Goal: Task Accomplishment & Management: Manage account settings

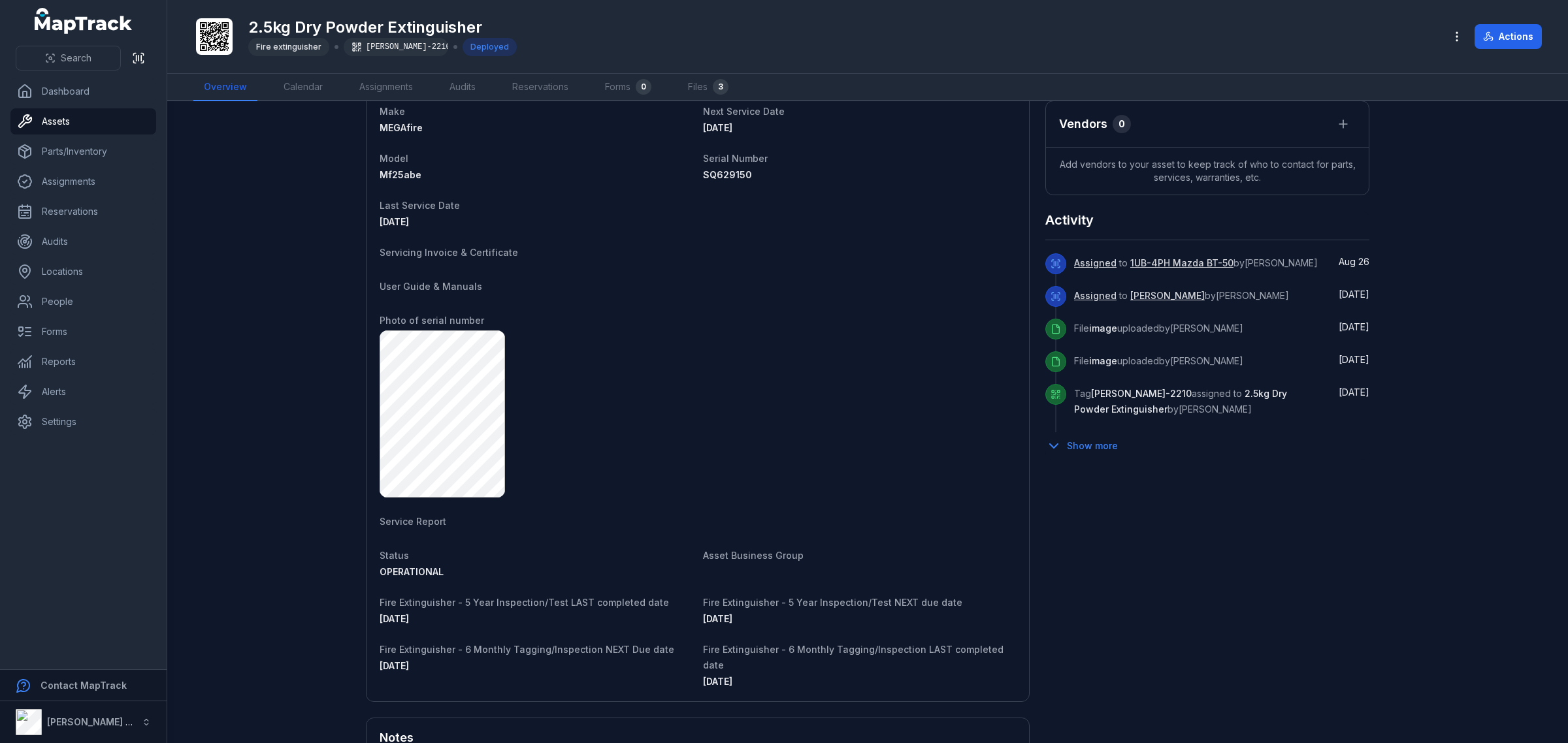
scroll to position [490, 0]
click at [60, 57] on button "Search" at bounding box center [68, 58] width 105 height 25
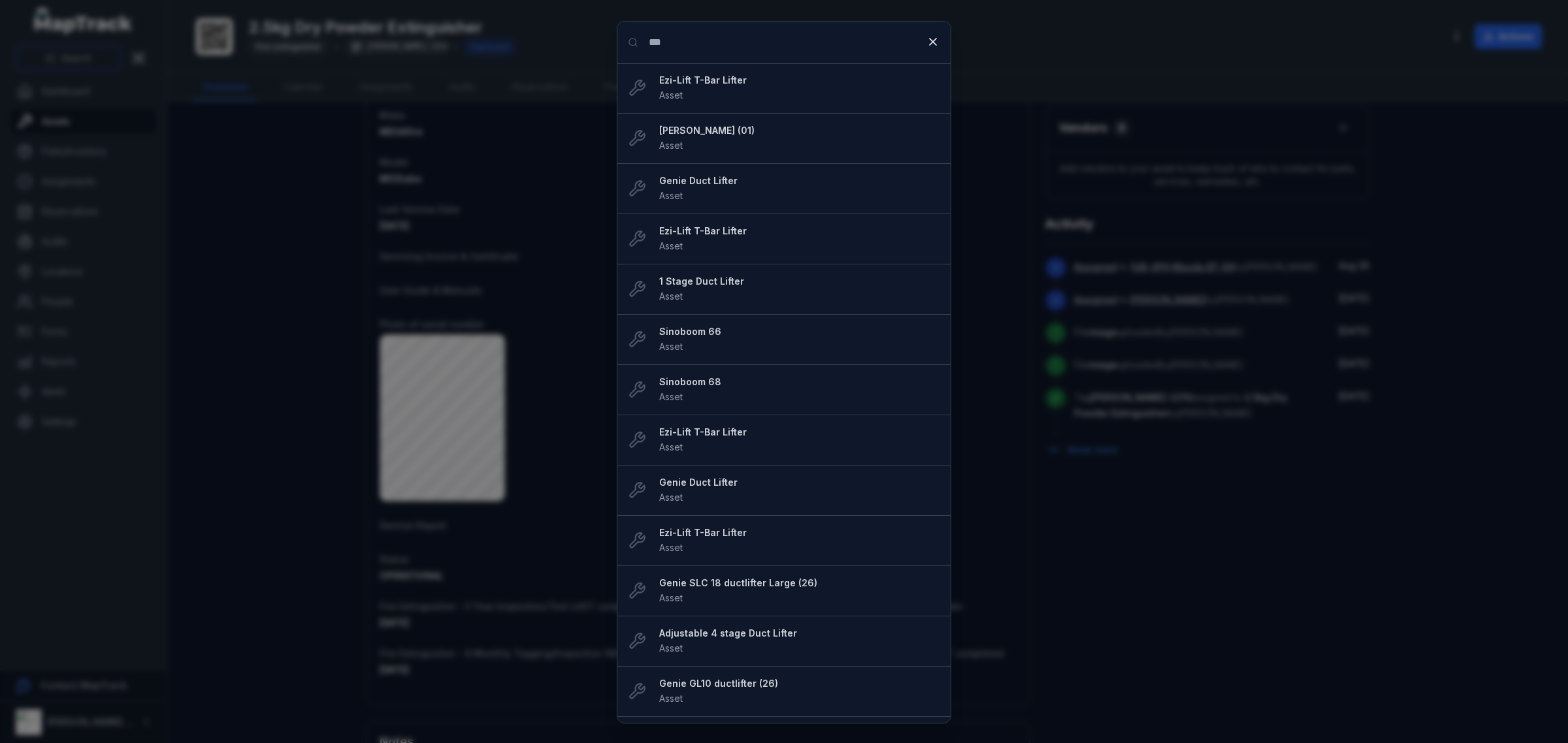
type input "***"
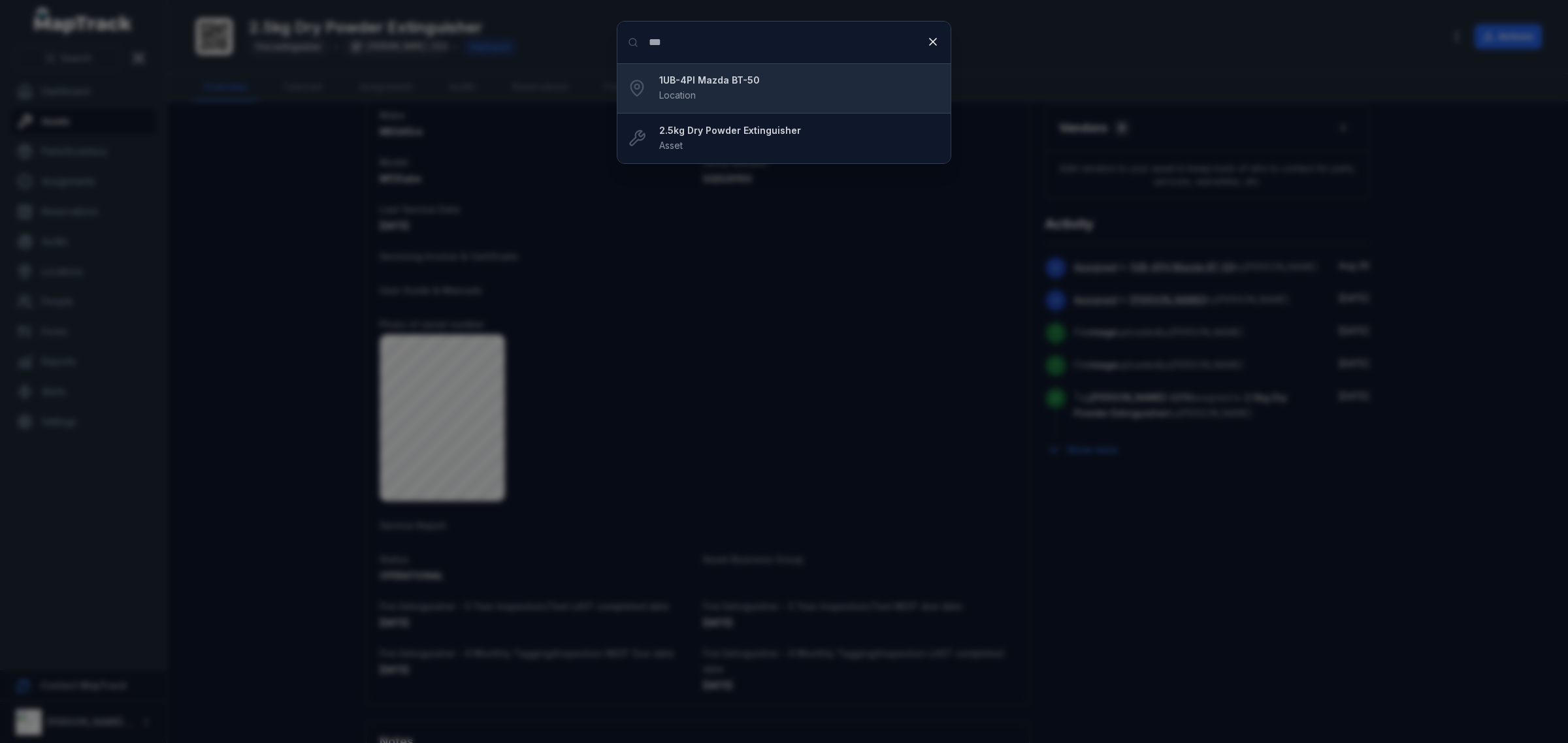
click at [689, 99] on span "Location" at bounding box center [677, 95] width 37 height 11
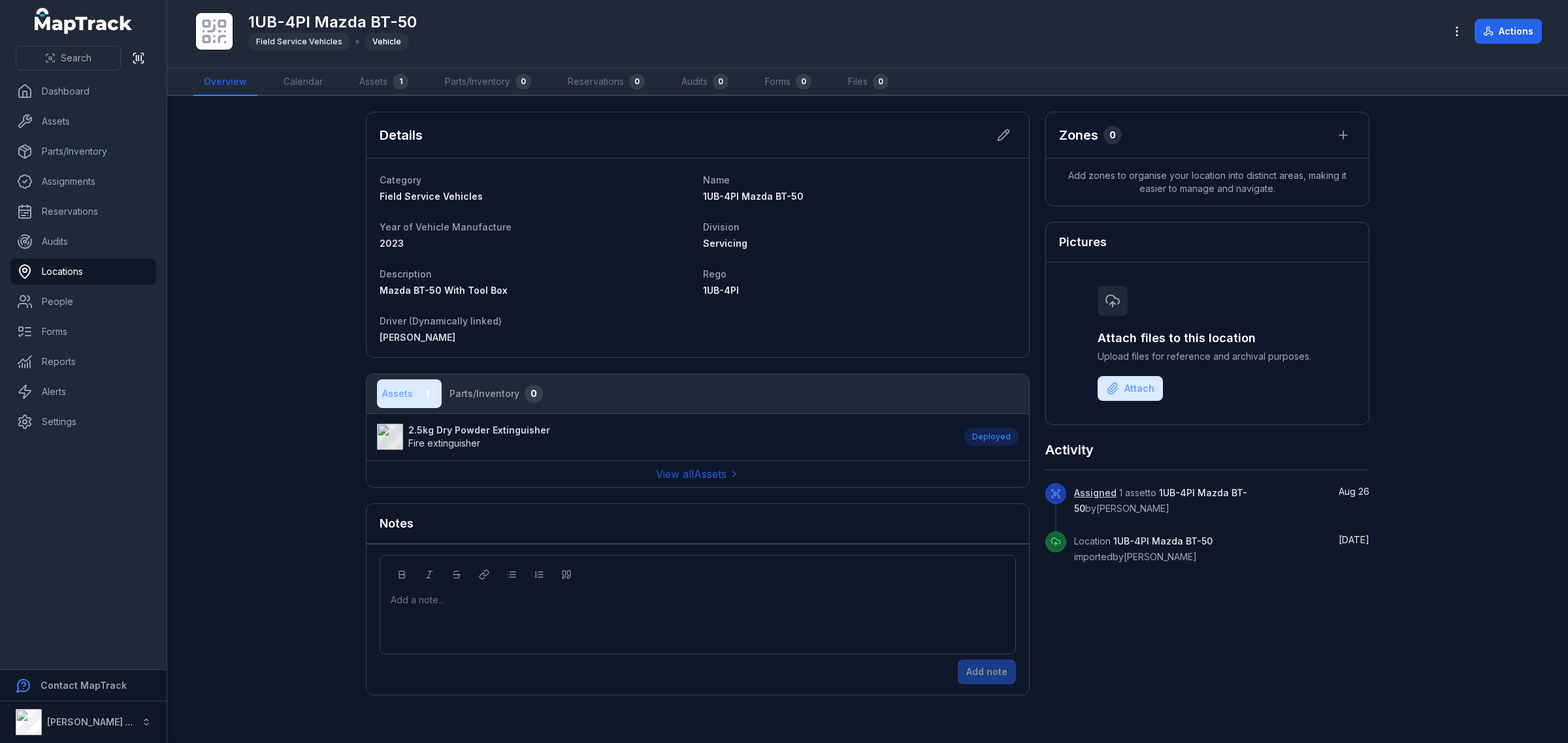
click at [481, 452] on li "2.5kg Dry Powder Extinguisher Fire extinguisher Deployed" at bounding box center [697, 436] width 662 height 47
click at [472, 437] on span "Fire extinguisher" at bounding box center [479, 444] width 141 height 13
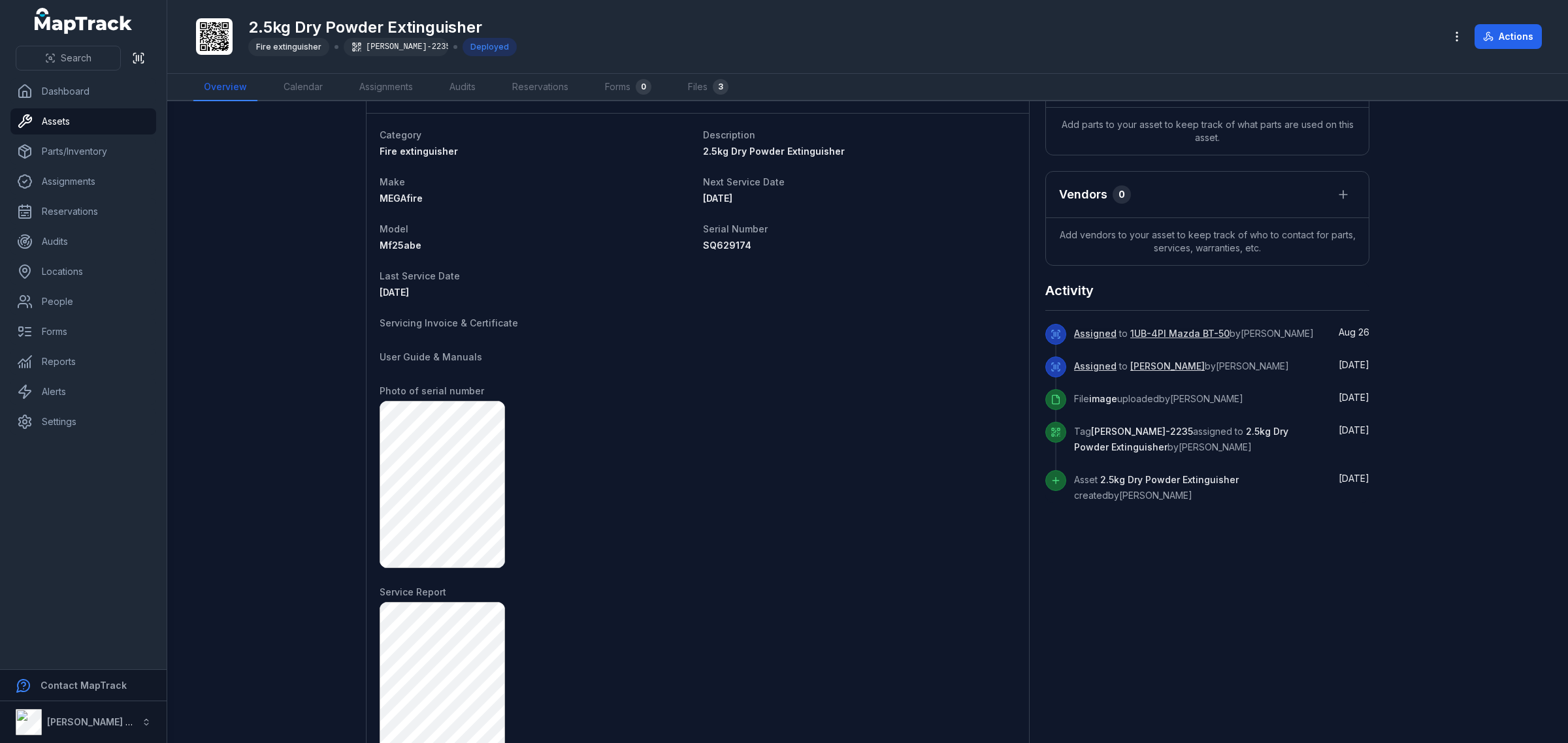
scroll to position [395, 0]
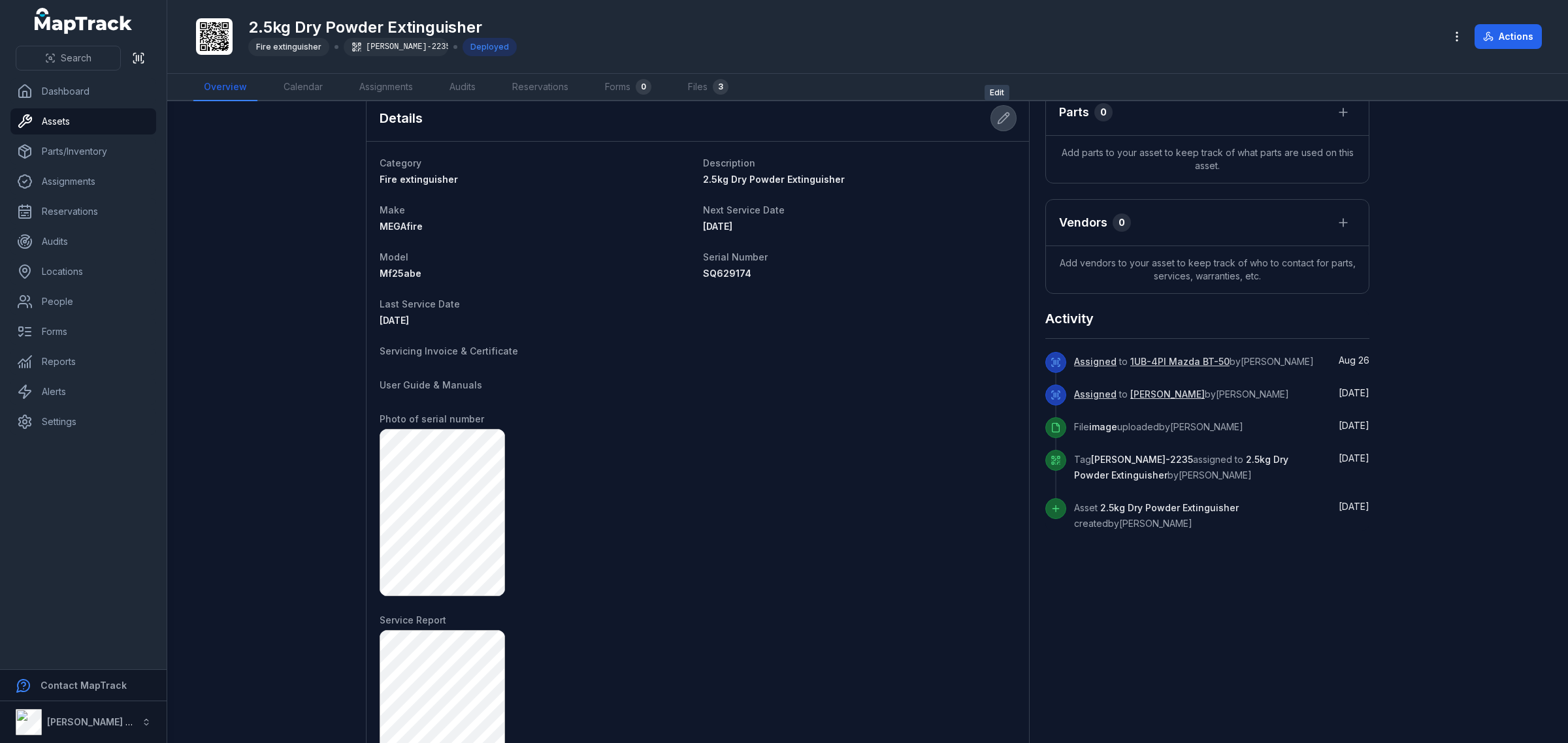
click at [1000, 124] on icon at bounding box center [1003, 118] width 13 height 13
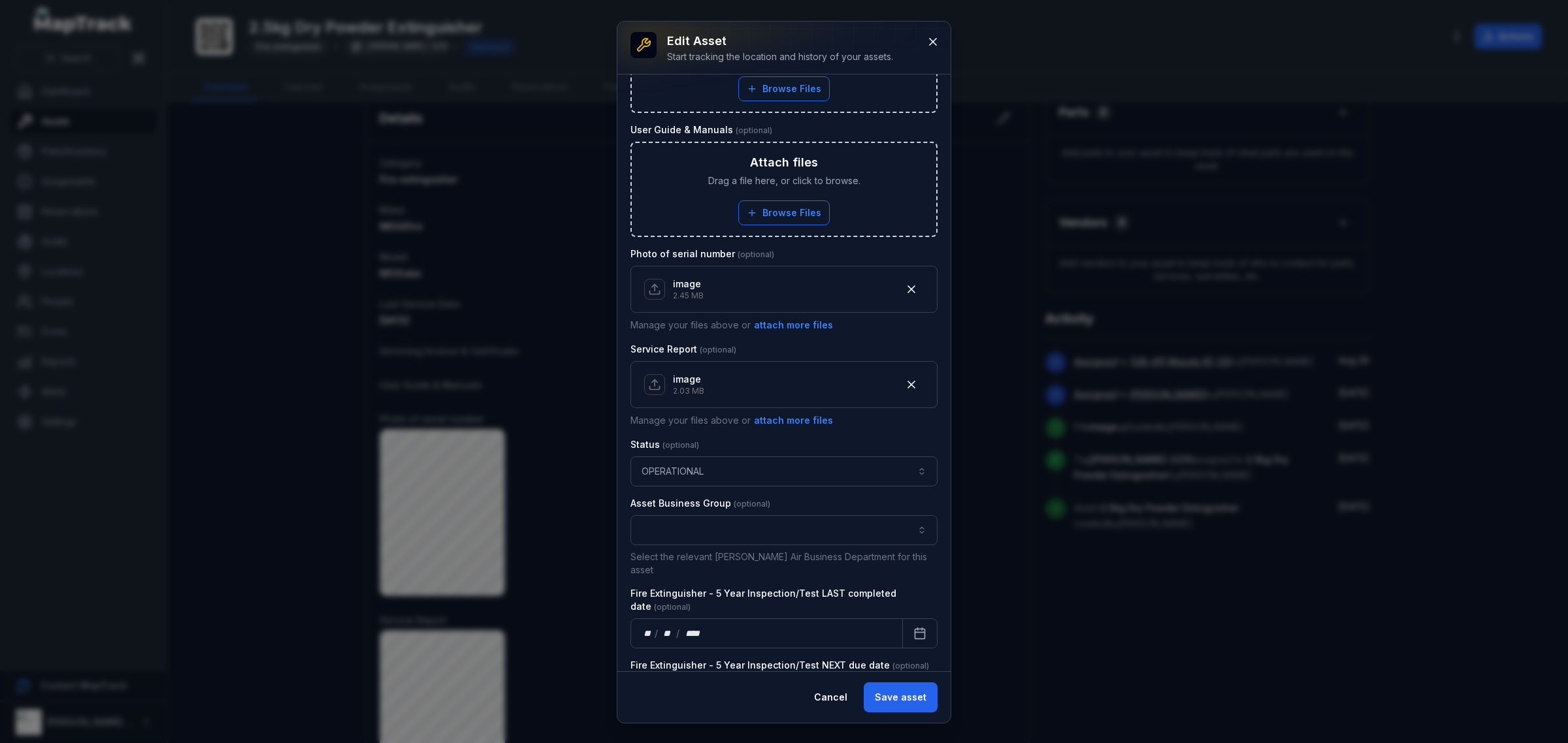
scroll to position [704, 0]
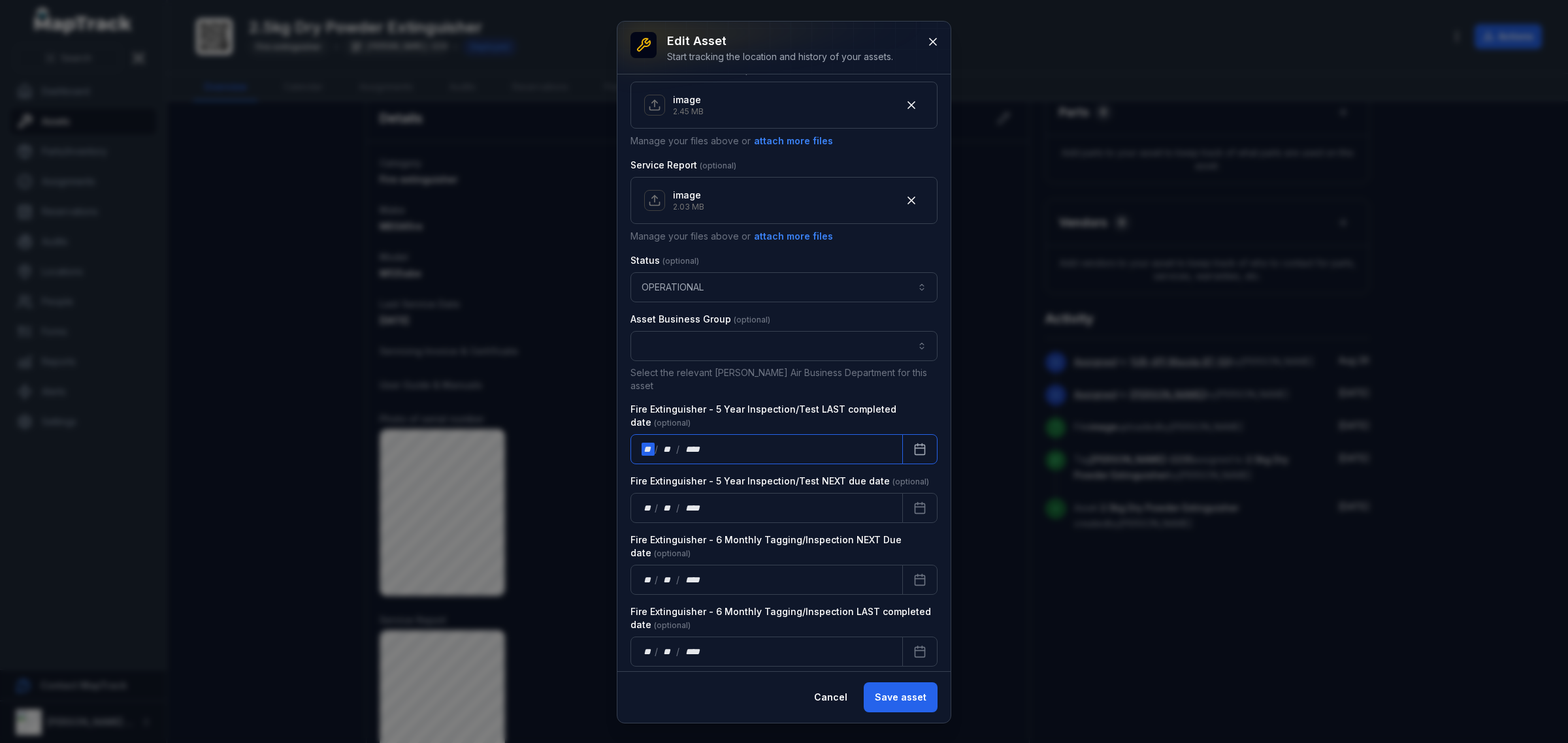
click at [742, 443] on div "** / ** / ****" at bounding box center [766, 449] width 273 height 30
click at [913, 443] on icon "Calendar" at bounding box center [919, 449] width 13 height 13
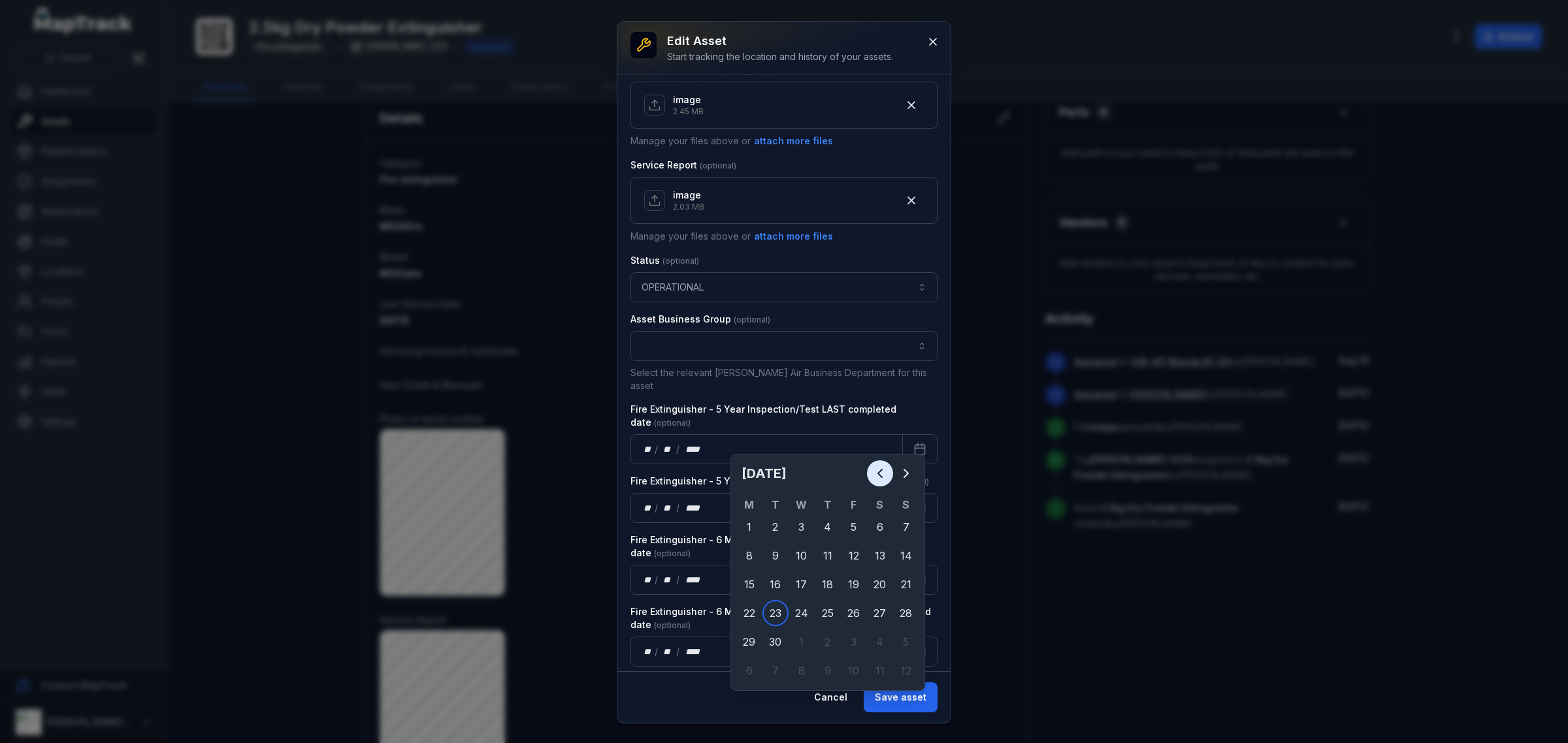
click at [879, 465] on button "Previous" at bounding box center [880, 473] width 26 height 26
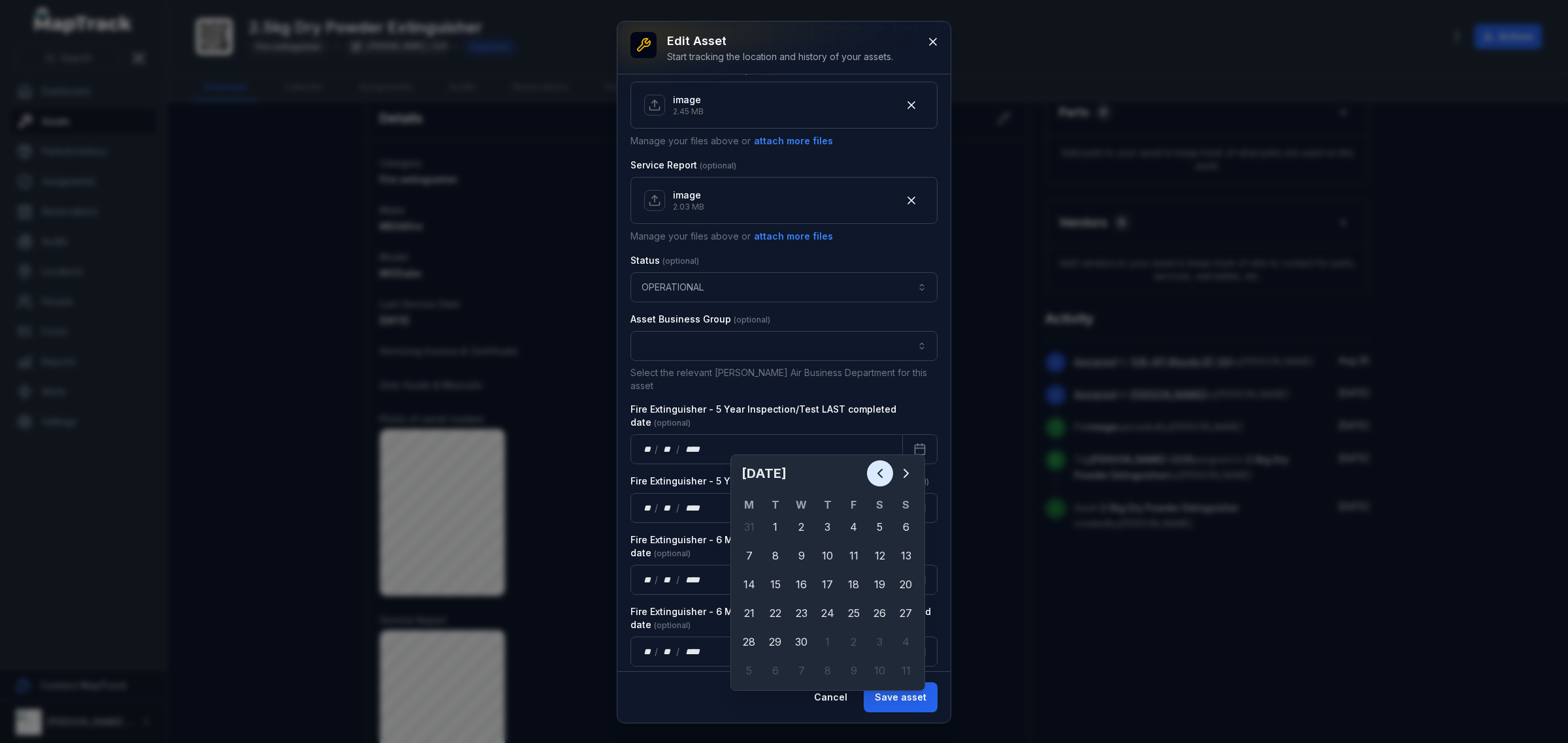
click at [879, 465] on button "Previous" at bounding box center [880, 473] width 26 height 26
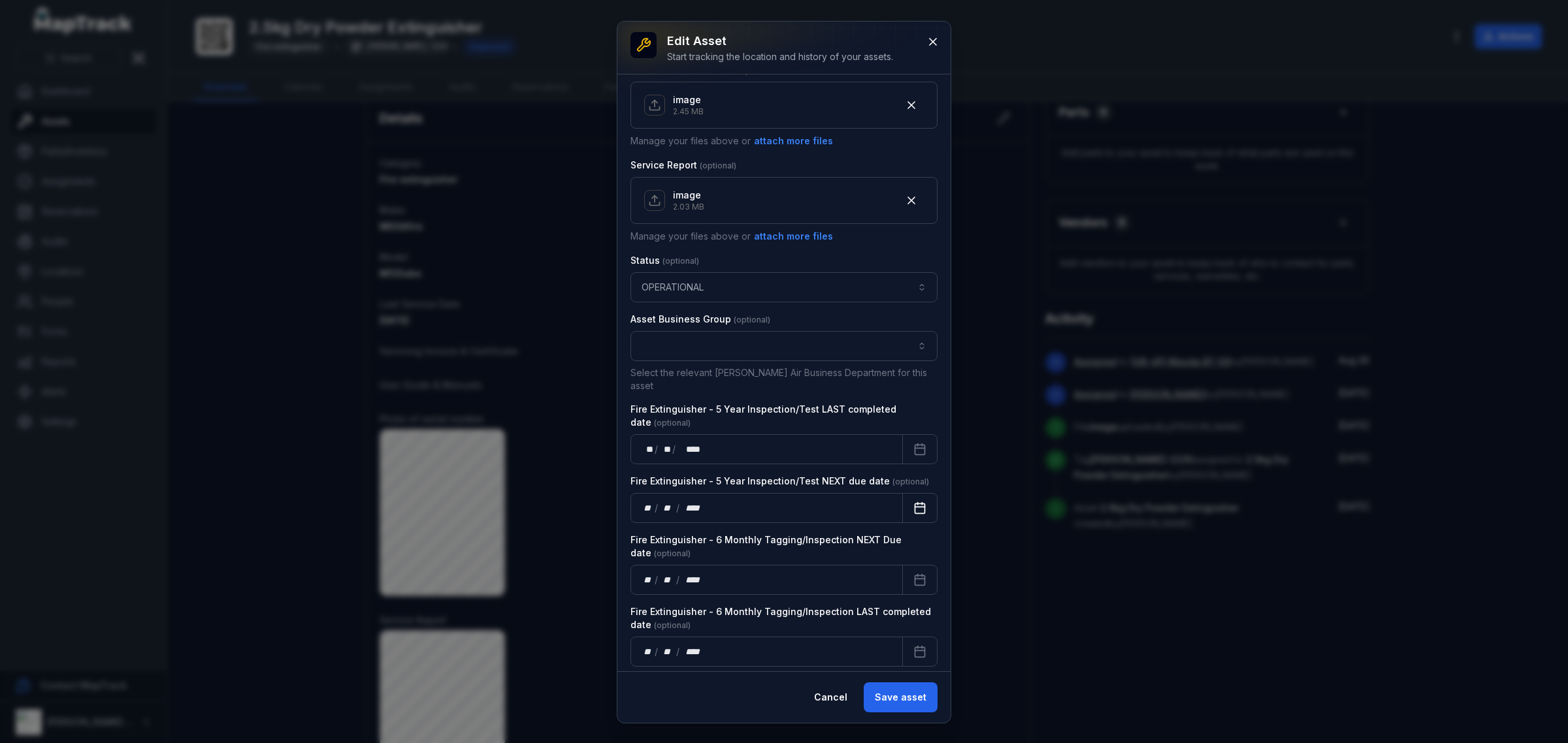
click at [917, 493] on button "Calendar" at bounding box center [919, 508] width 35 height 30
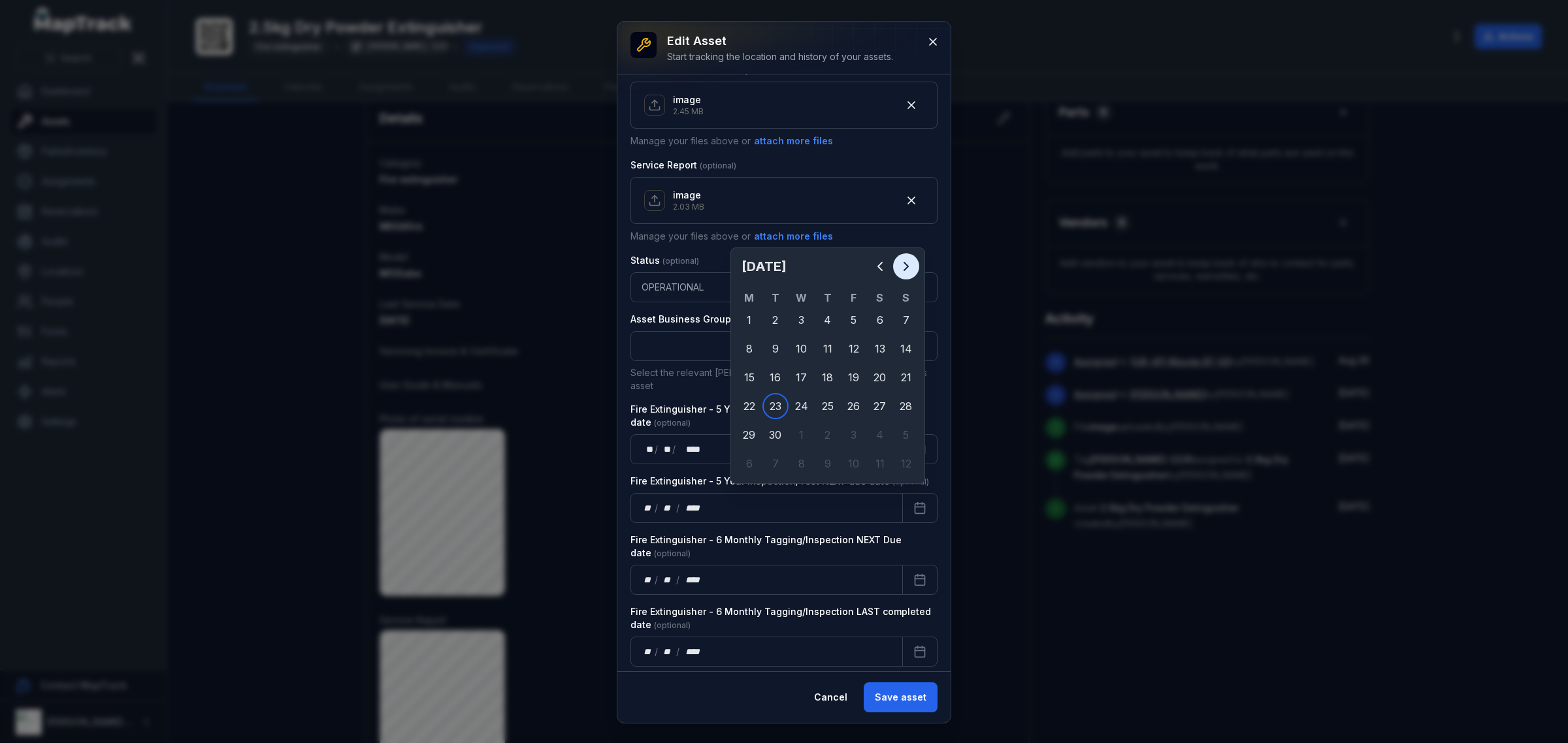
click at [907, 268] on icon "Next" at bounding box center [906, 266] width 16 height 16
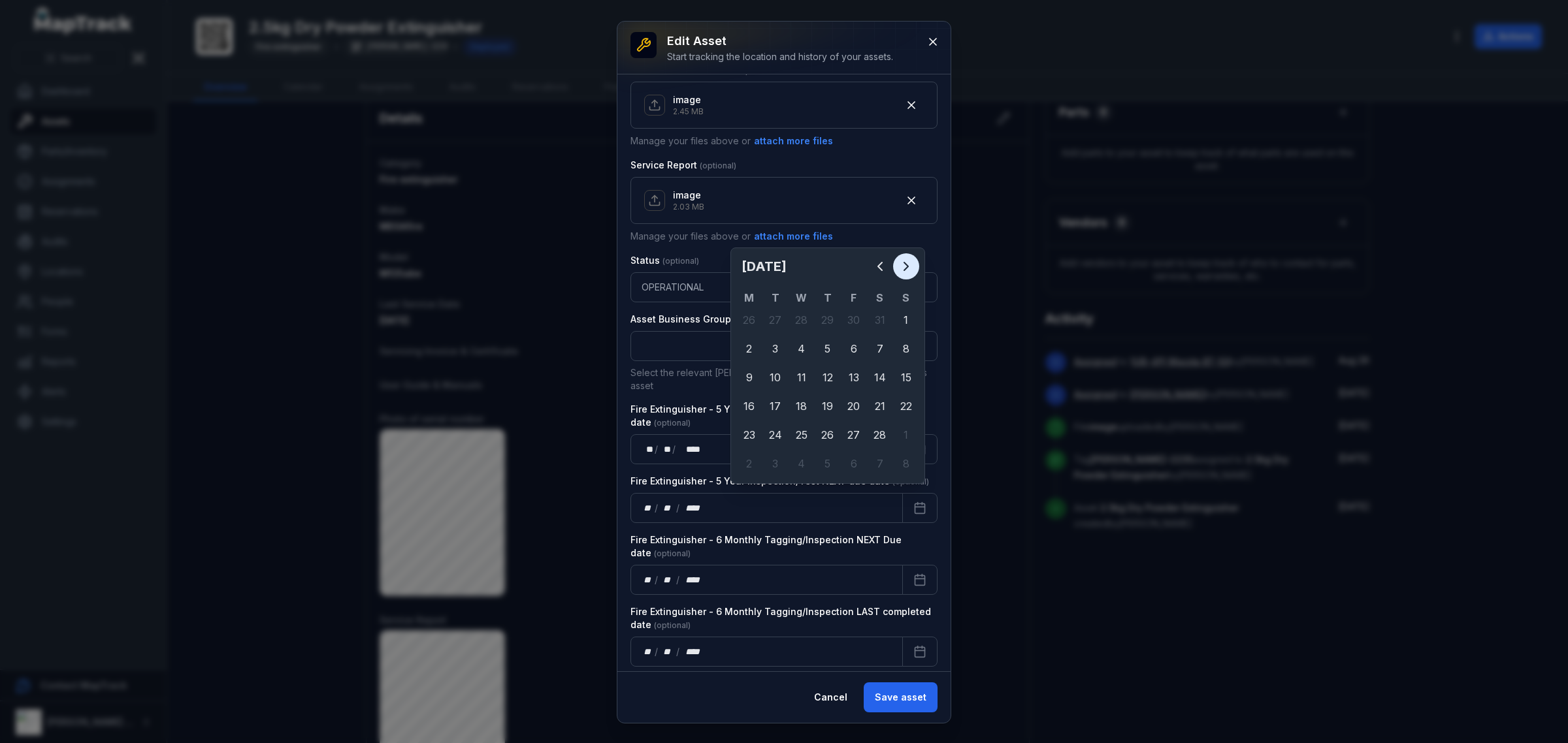
click at [907, 268] on icon "Next" at bounding box center [906, 266] width 16 height 16
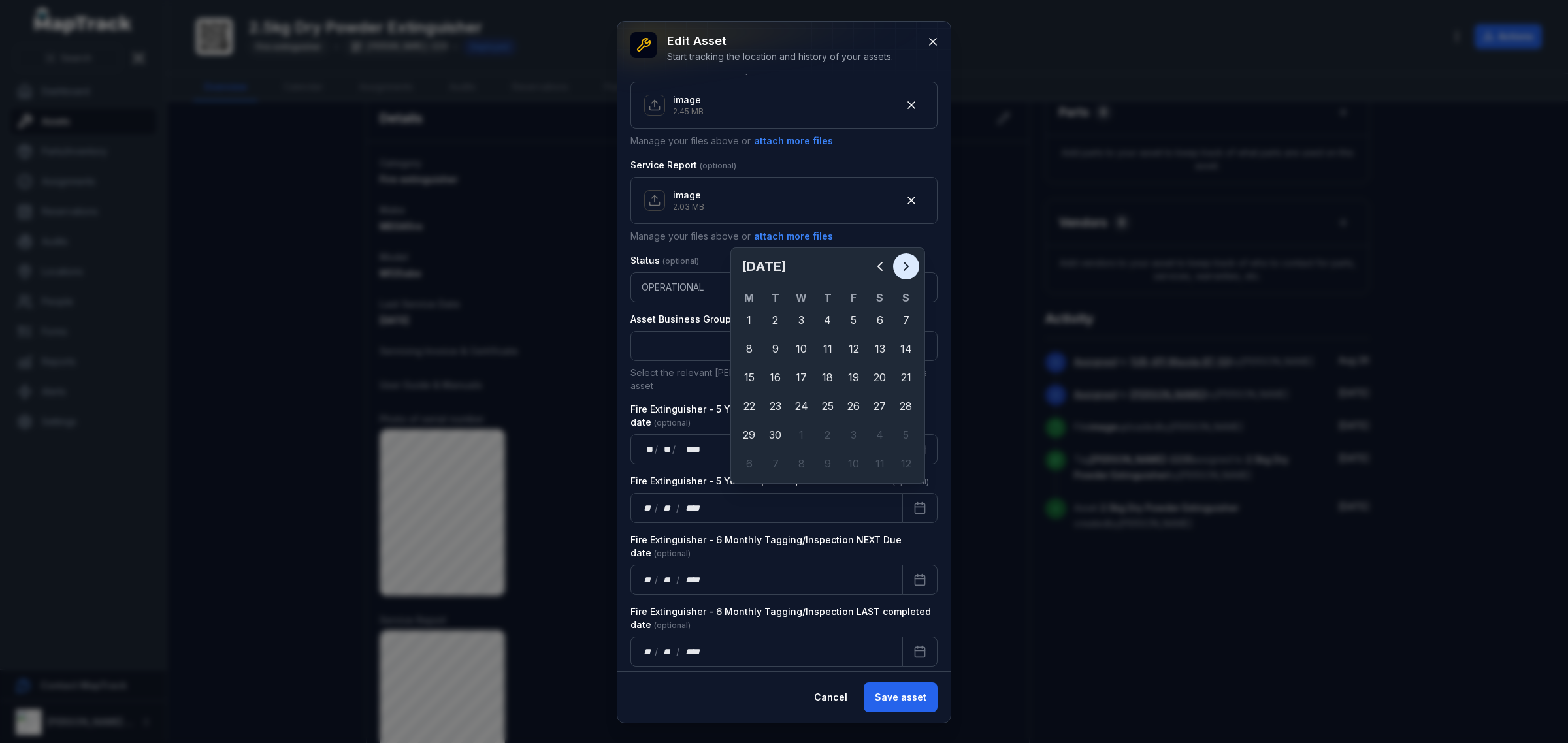
click at [907, 268] on icon "Next" at bounding box center [906, 266] width 16 height 16
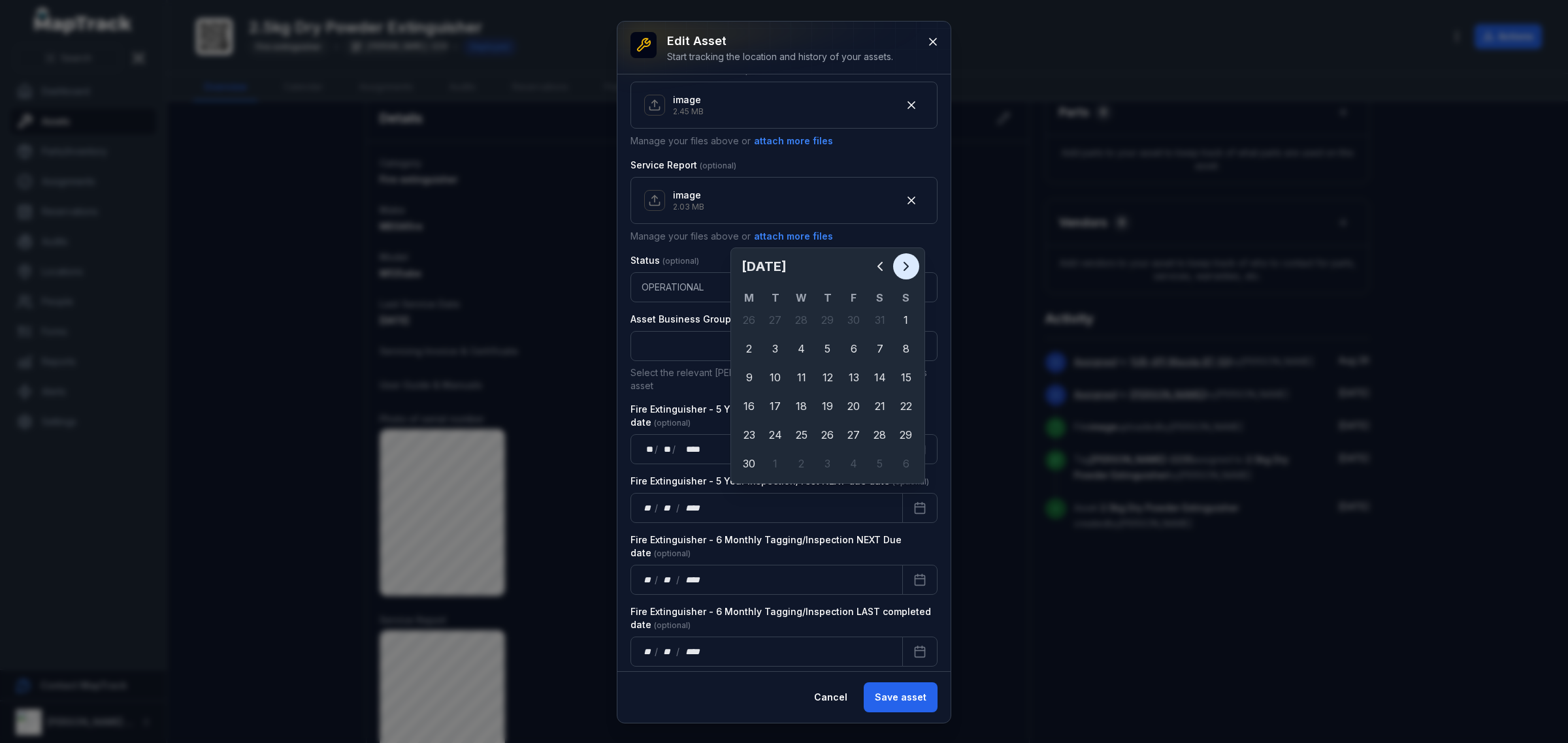
click at [907, 268] on icon "Next" at bounding box center [906, 266] width 16 height 16
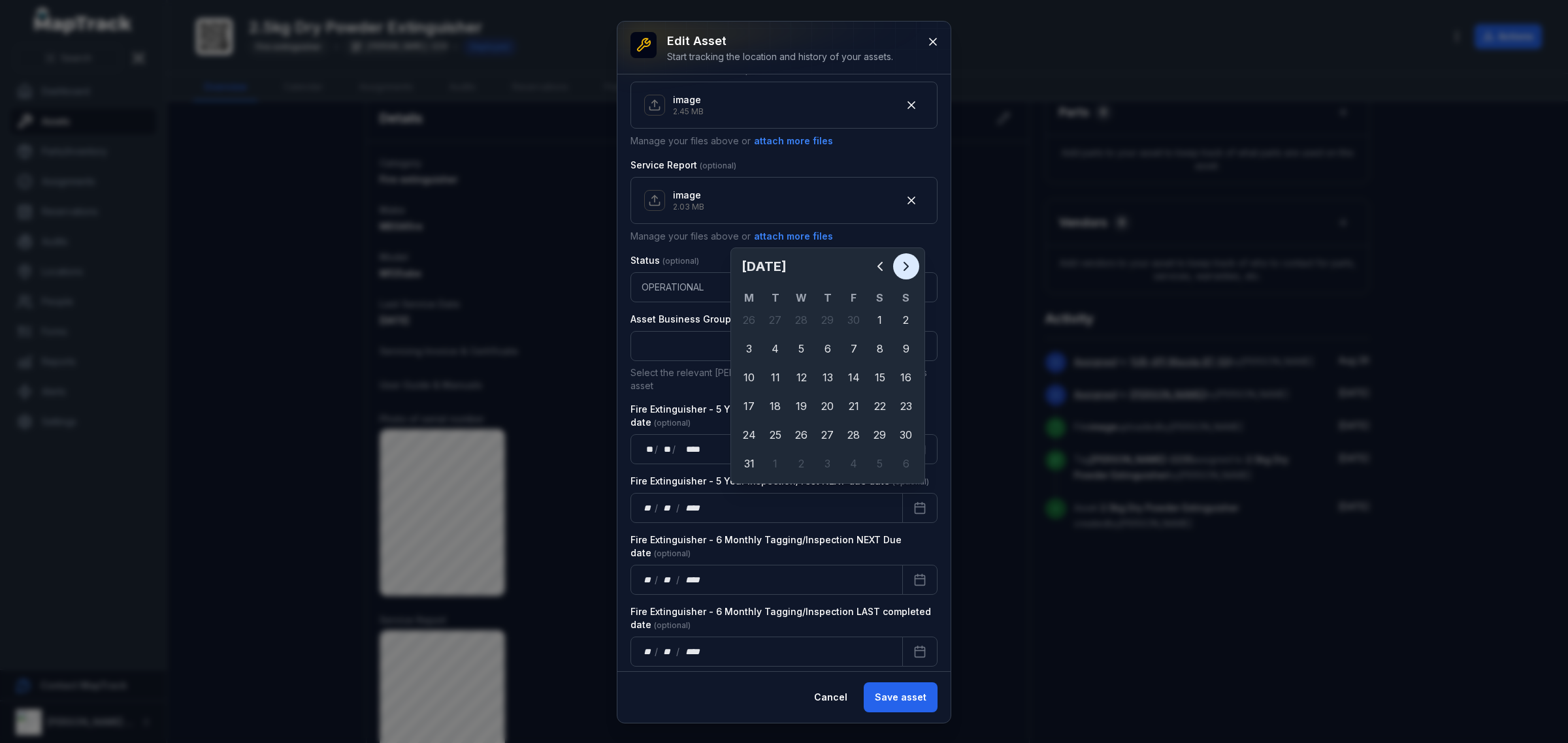
click at [907, 268] on icon "Next" at bounding box center [906, 266] width 16 height 16
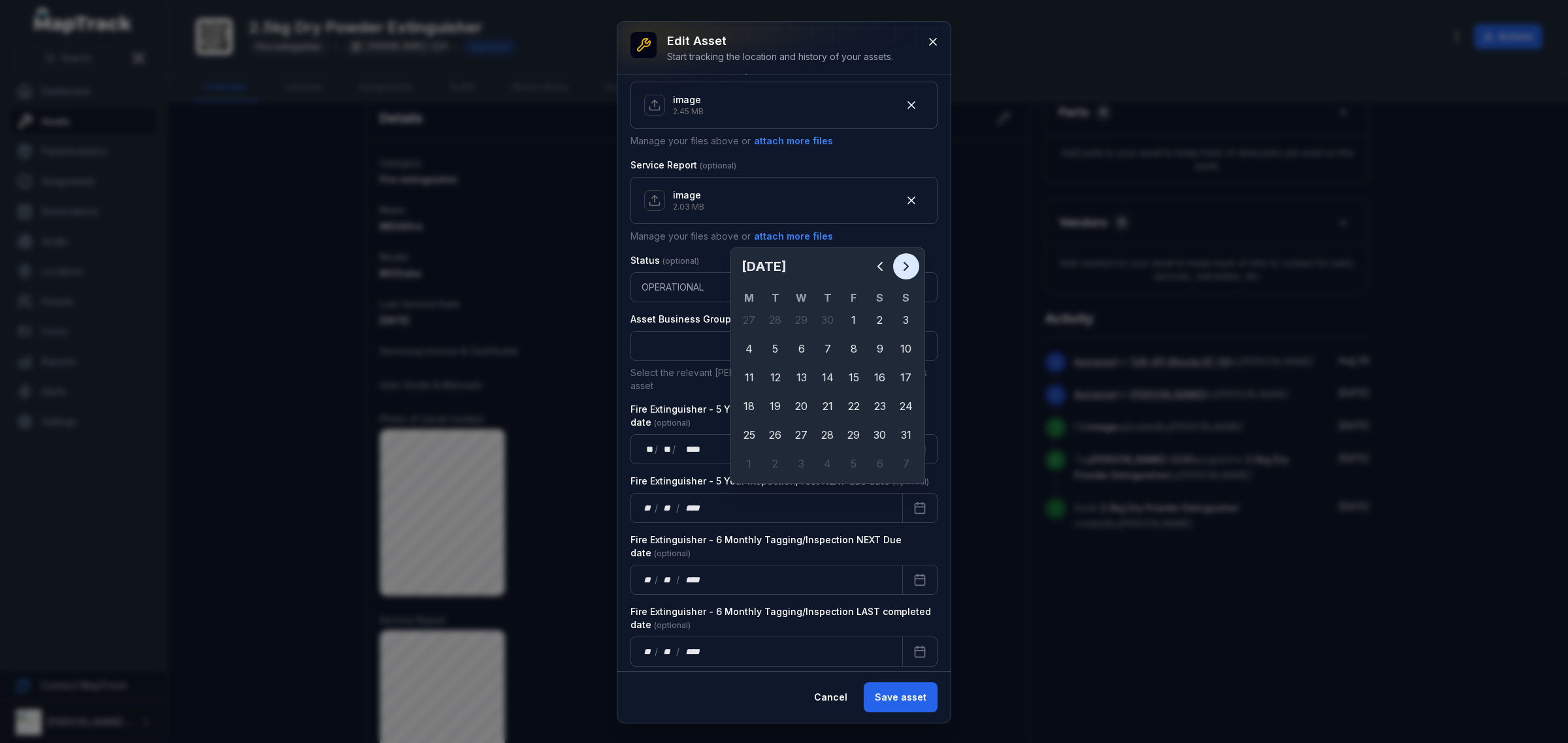
click at [907, 268] on icon "Next" at bounding box center [906, 266] width 16 height 16
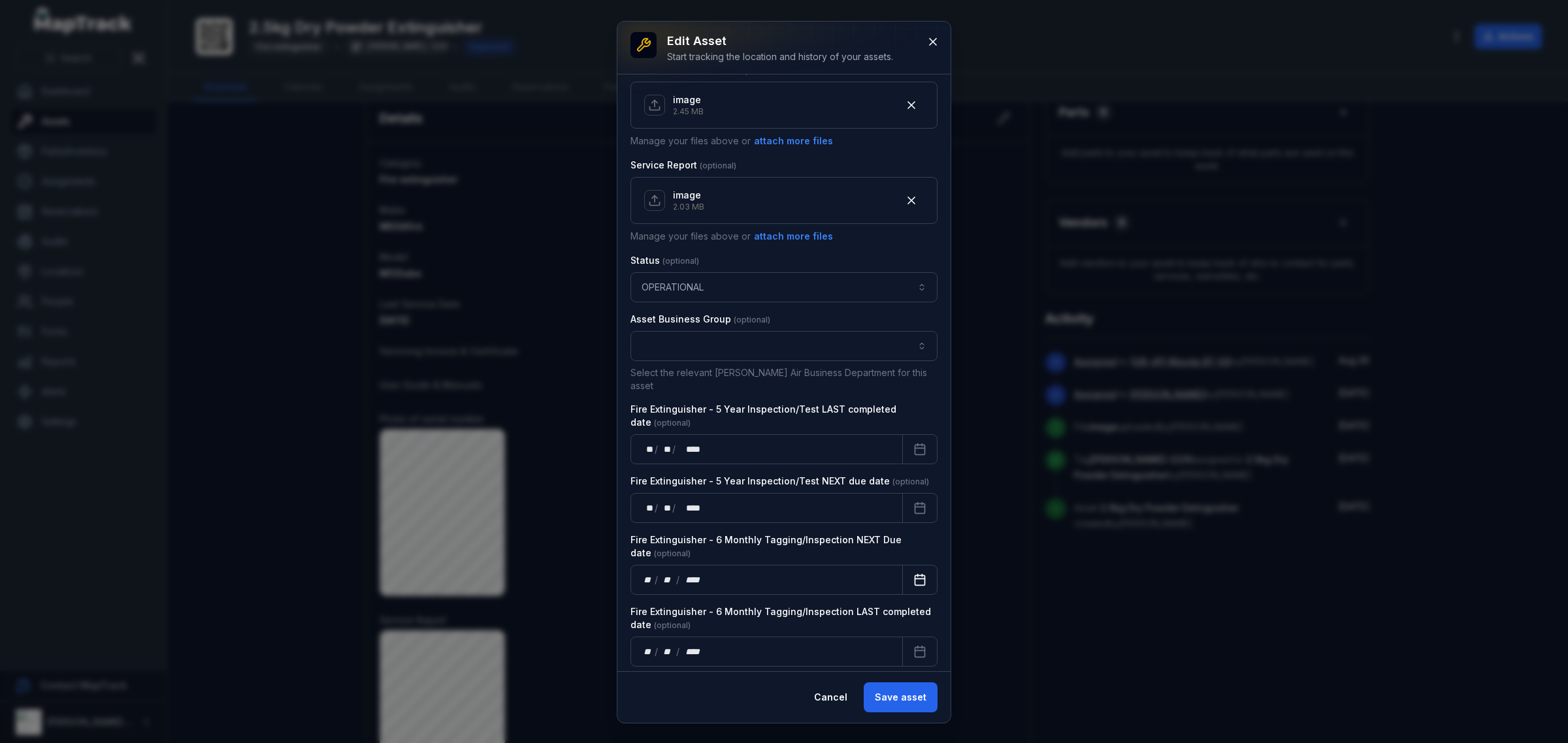
click at [913, 573] on icon "Calendar" at bounding box center [919, 580] width 13 height 13
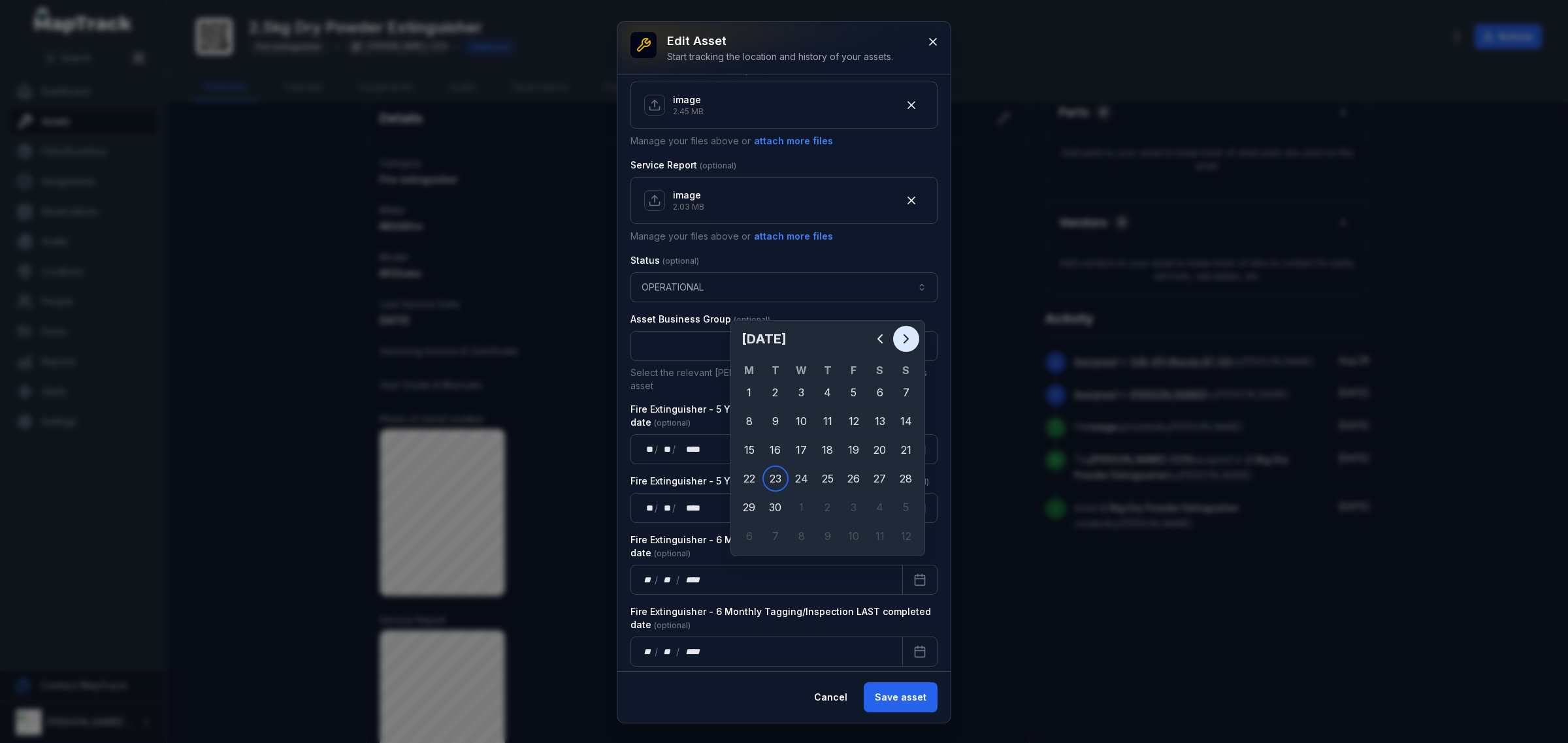
click at [915, 342] on button "Next" at bounding box center [906, 339] width 26 height 26
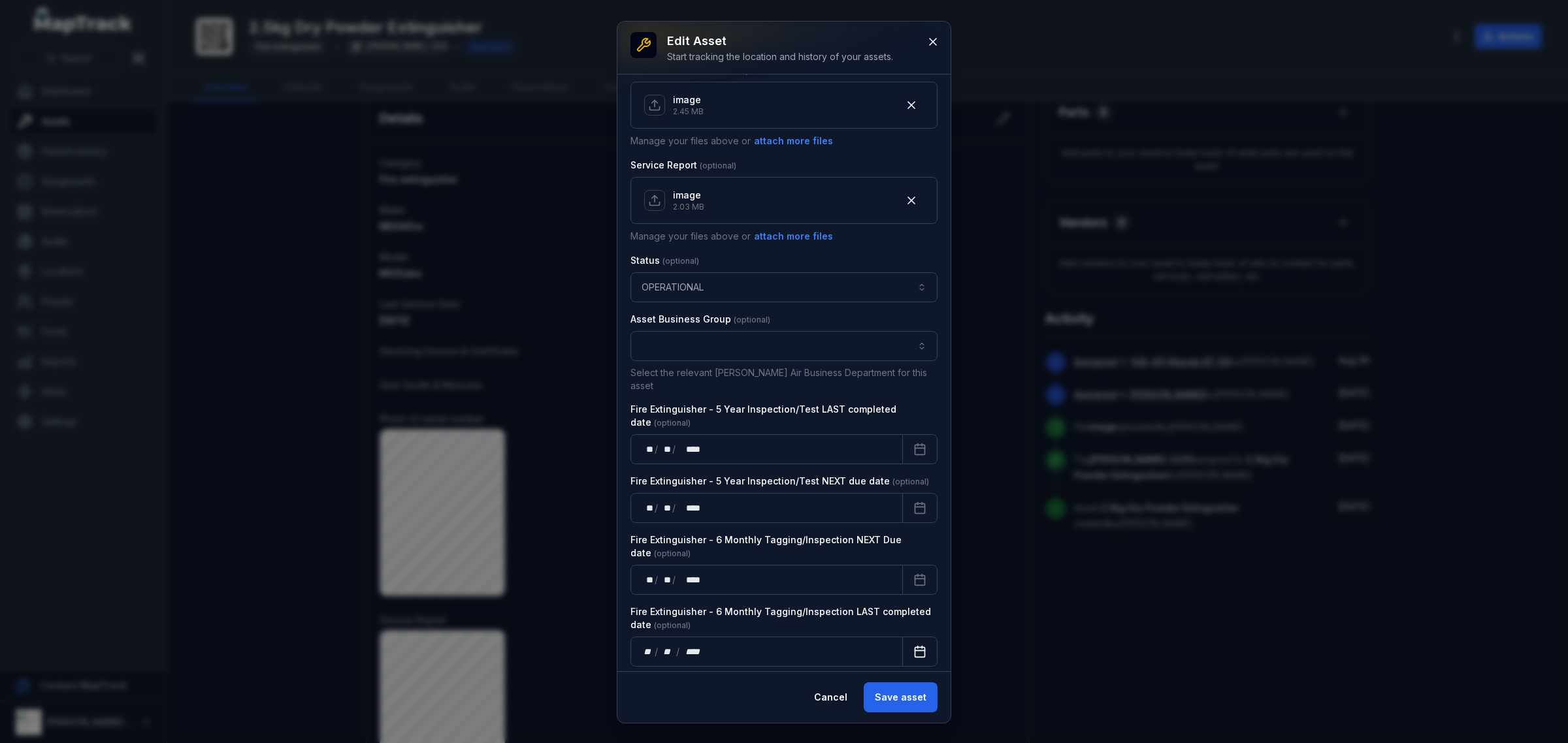
click at [913, 646] on icon "Calendar" at bounding box center [919, 652] width 13 height 13
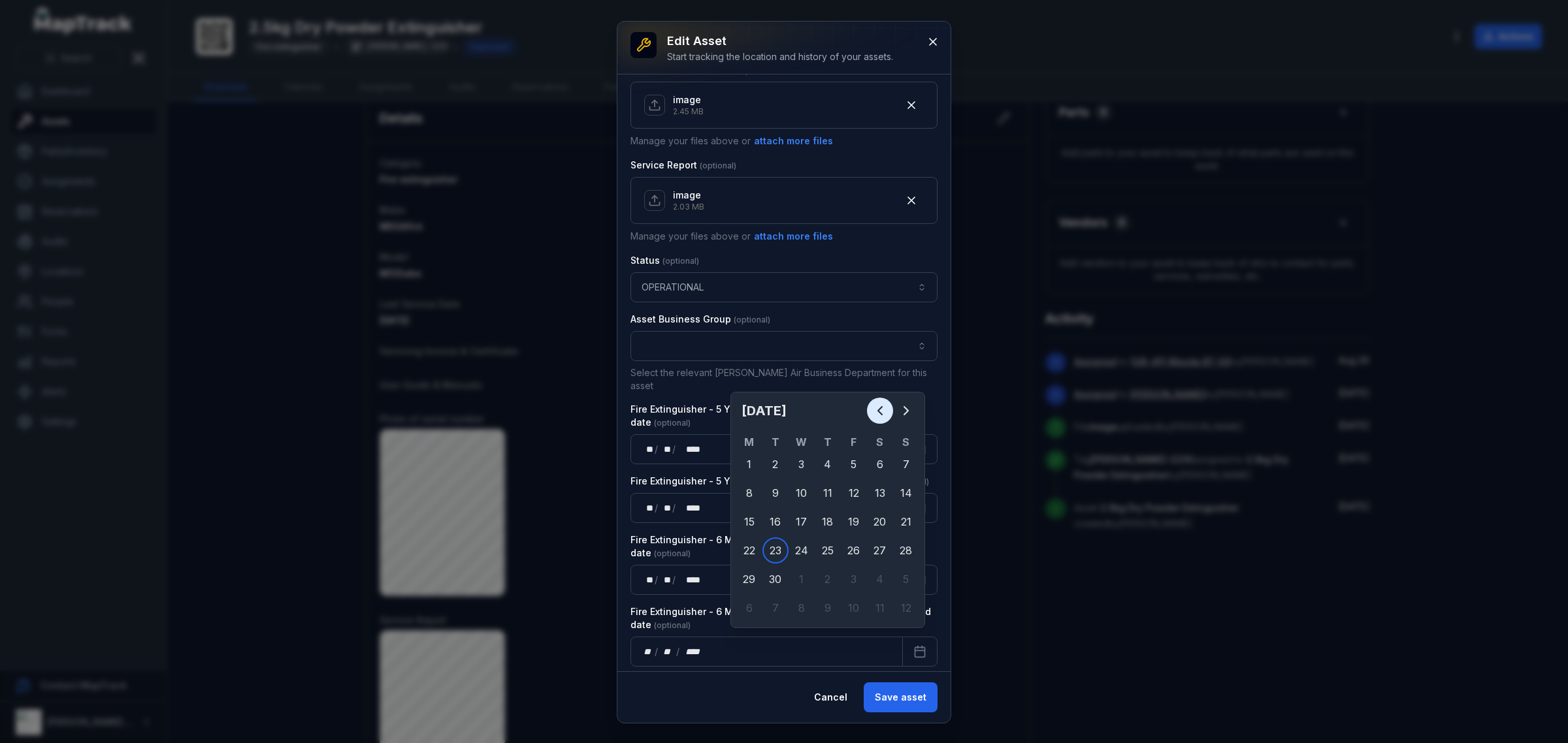
click at [874, 406] on icon "Previous" at bounding box center [879, 411] width 16 height 16
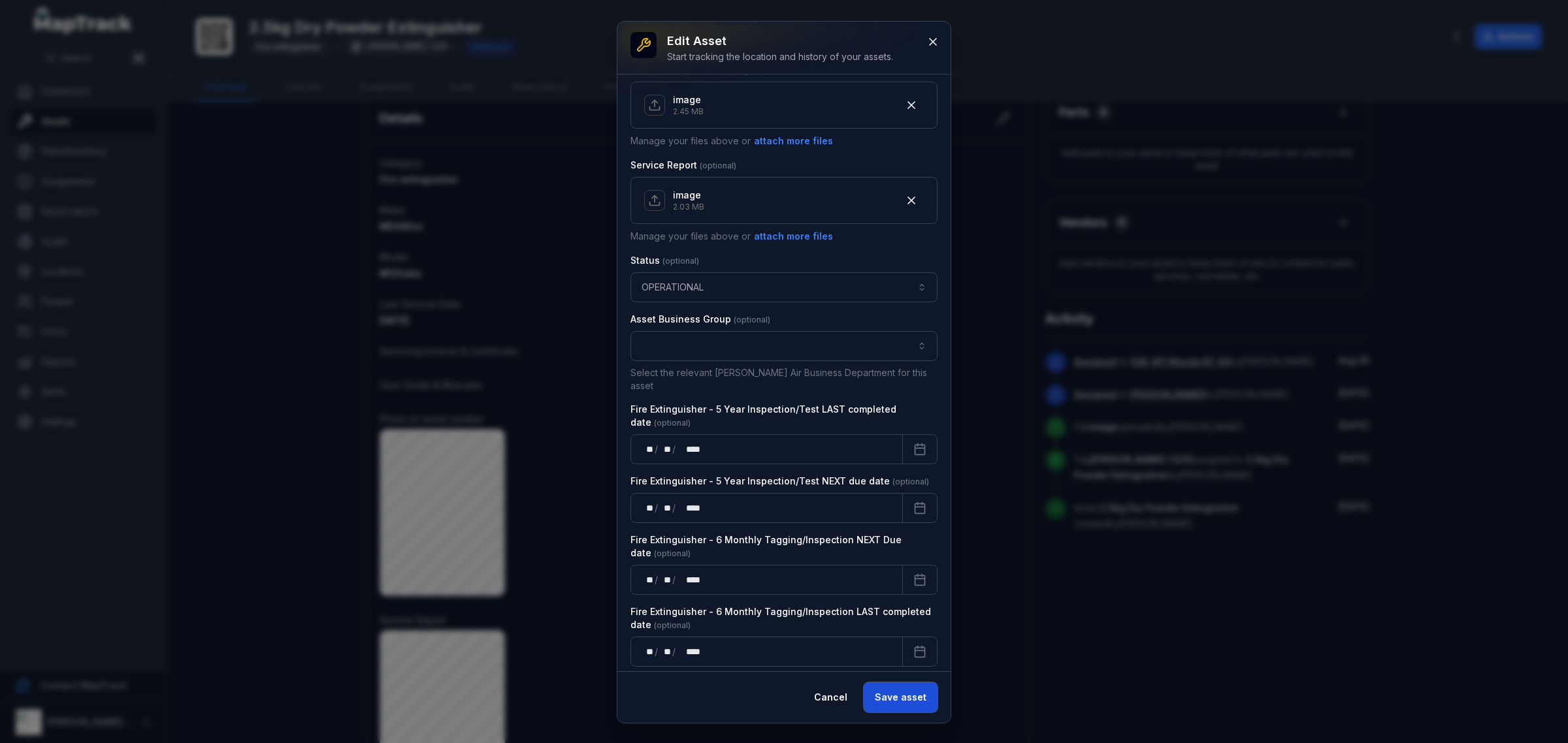
click at [898, 709] on button "Save asset" at bounding box center [900, 697] width 73 height 30
